Goal: Information Seeking & Learning: Learn about a topic

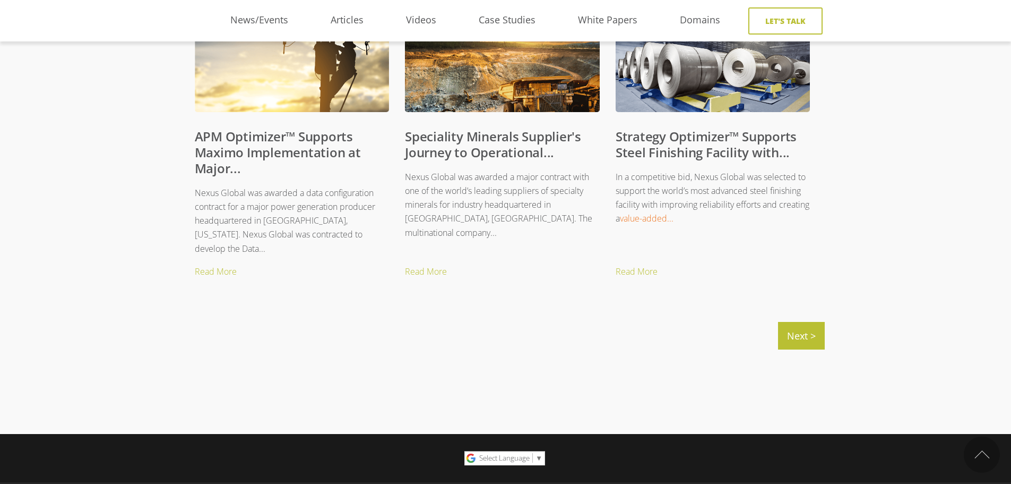
click at [240, 152] on link "APM Optimizer™ Supports Maximo Implementation at Major..." at bounding box center [278, 151] width 166 height 49
